Goal: Browse casually

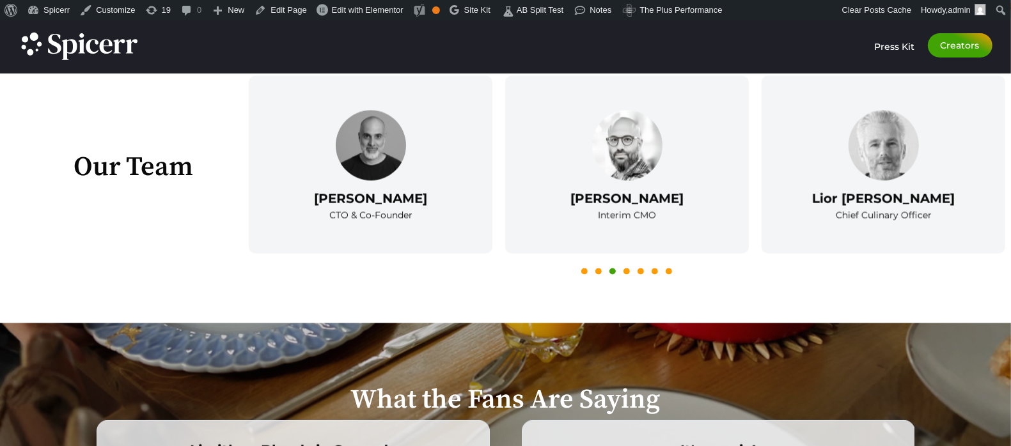
scroll to position [2008, 0]
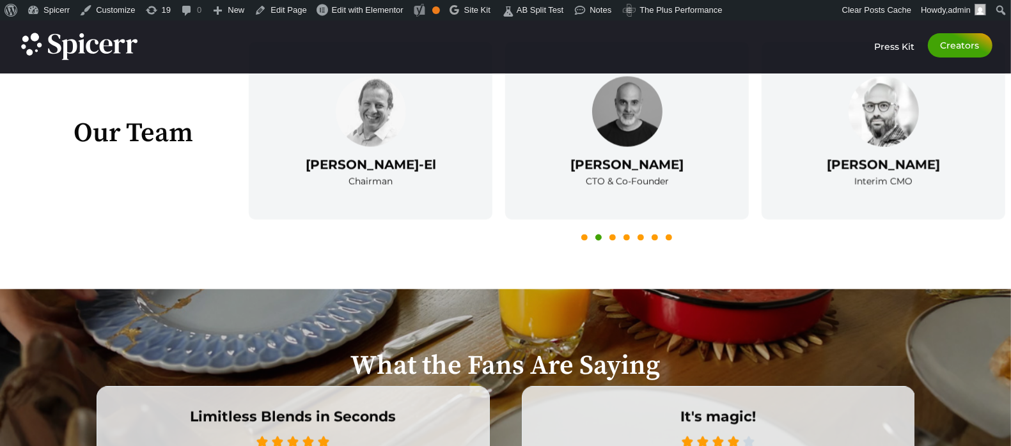
scroll to position [2045, 0]
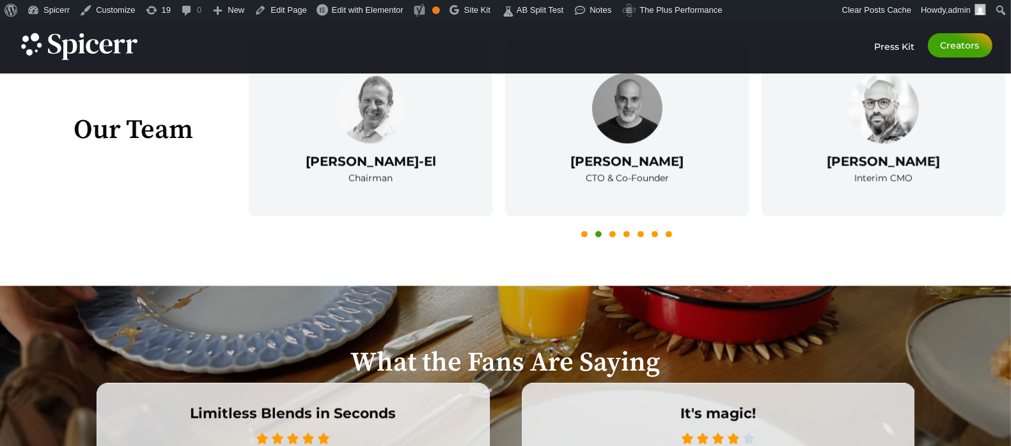
click at [644, 233] on button "5" at bounding box center [641, 234] width 6 height 6
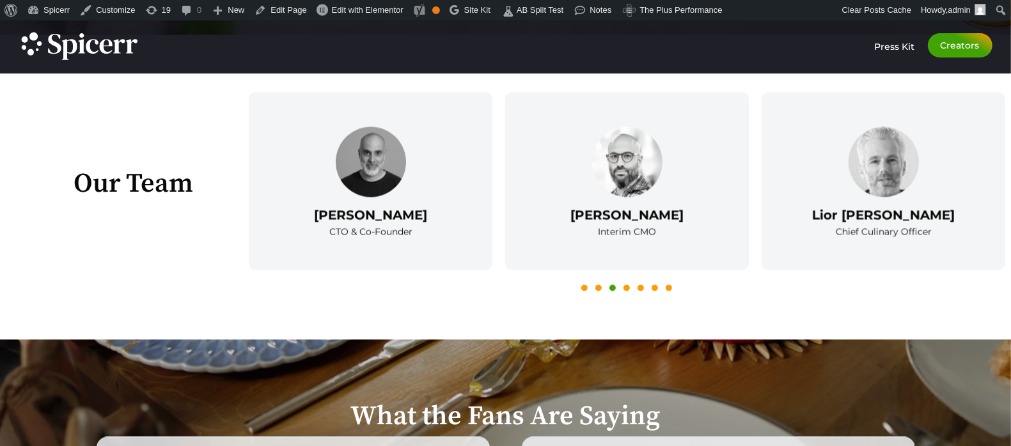
scroll to position [1988, 0]
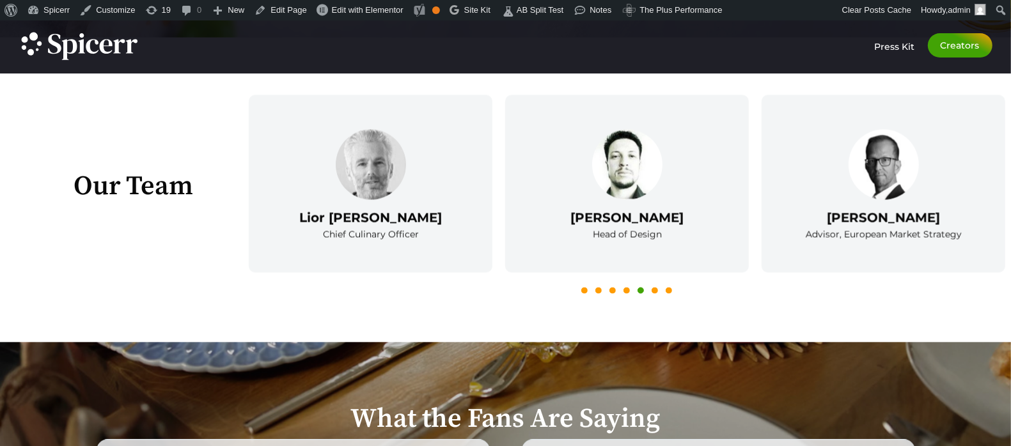
click at [652, 291] on button "6" at bounding box center [655, 291] width 6 height 6
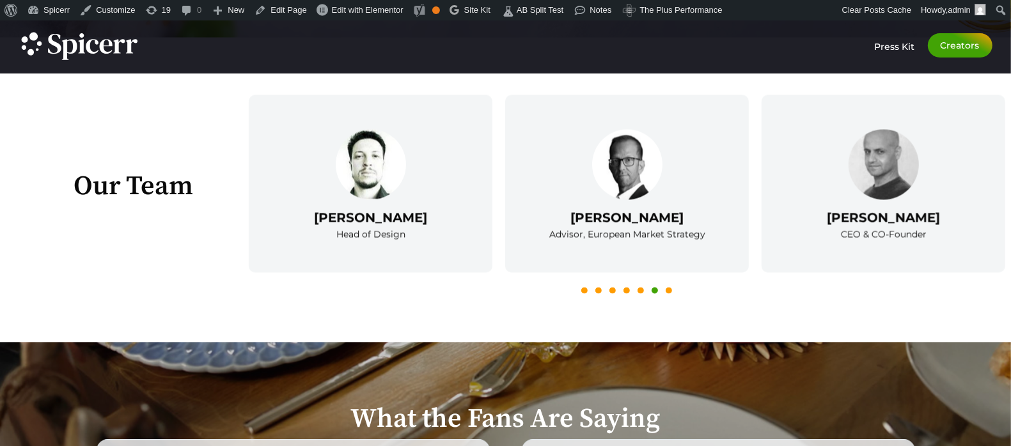
click at [672, 288] on li "7" at bounding box center [669, 291] width 6 height 6
